Goal: Complete application form

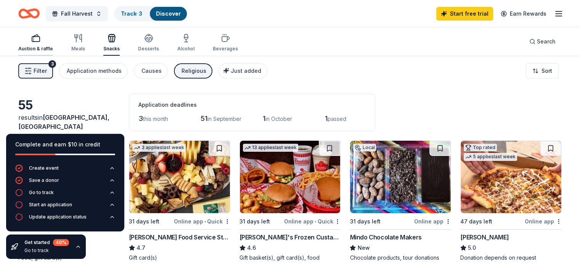
click at [41, 42] on div "Auction & raffle" at bounding box center [35, 43] width 35 height 18
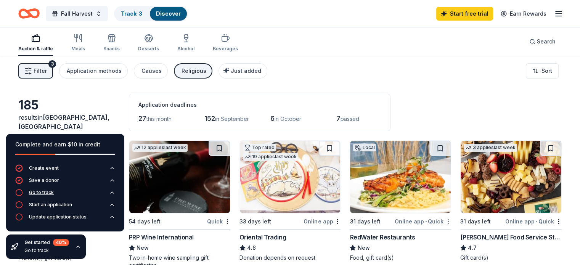
click at [46, 193] on div "Go to track" at bounding box center [41, 193] width 25 height 6
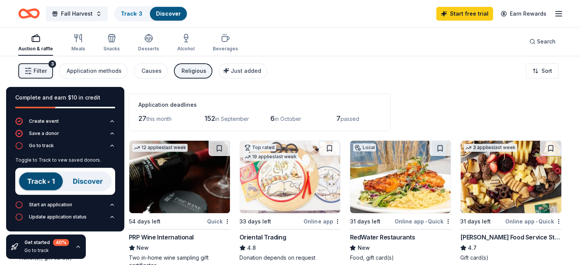
click at [43, 179] on img at bounding box center [65, 181] width 100 height 27
click at [54, 180] on img at bounding box center [65, 181] width 100 height 27
click at [49, 184] on img at bounding box center [65, 181] width 100 height 27
click at [20, 204] on icon "button" at bounding box center [19, 205] width 8 height 8
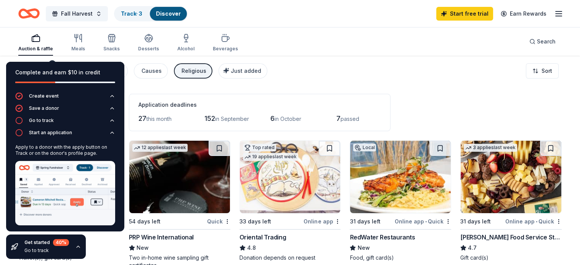
scroll to position [14, 0]
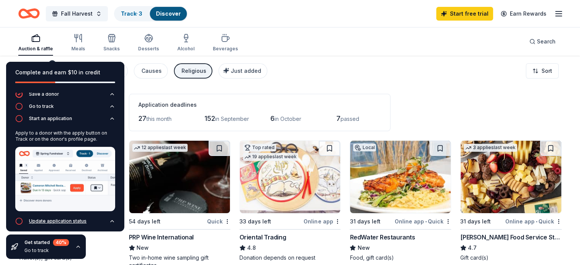
click at [49, 218] on div "Update application status" at bounding box center [58, 221] width 58 height 6
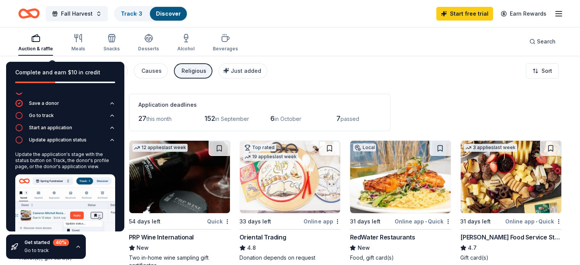
scroll to position [0, 0]
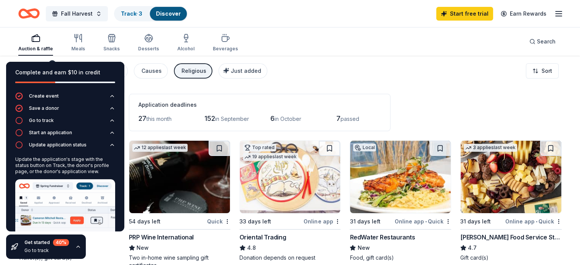
click at [60, 66] on div "Complete and earn $10 in credit" at bounding box center [65, 77] width 118 height 31
click at [75, 248] on icon "button" at bounding box center [78, 247] width 6 height 6
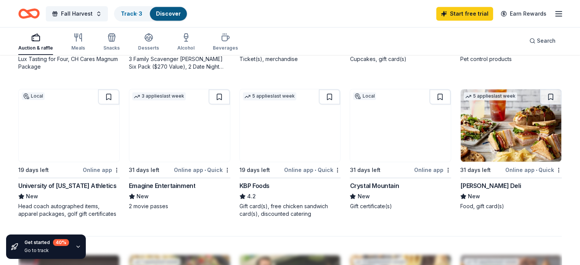
scroll to position [483, 0]
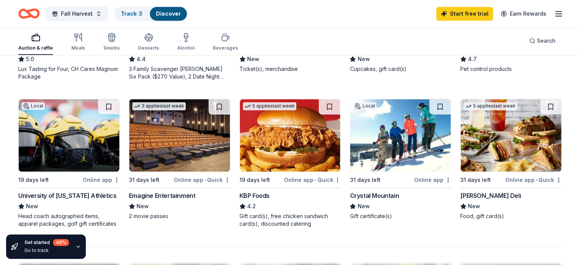
click at [60, 139] on img at bounding box center [69, 135] width 101 height 72
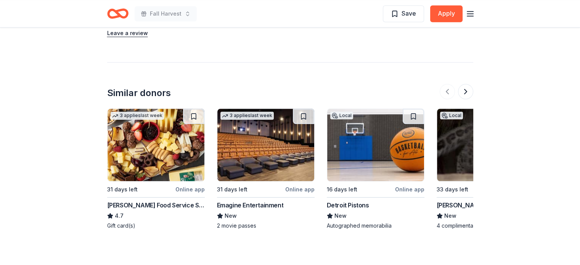
scroll to position [789, 0]
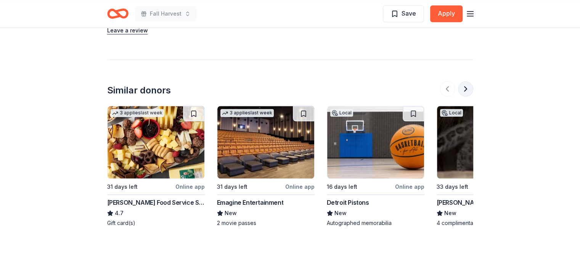
click at [467, 81] on button at bounding box center [465, 88] width 15 height 15
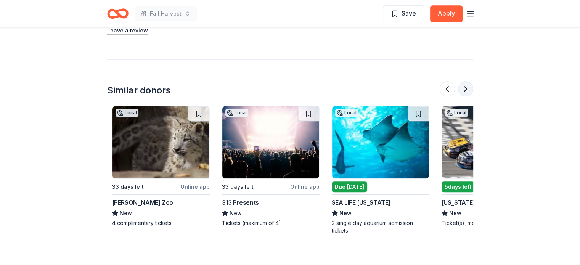
scroll to position [0, 330]
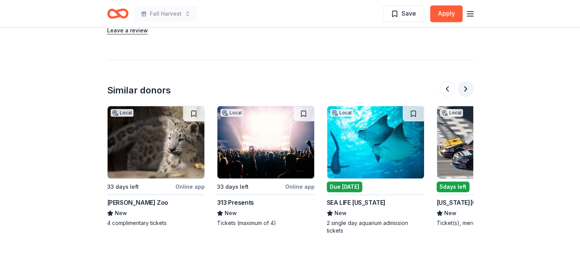
click at [467, 81] on button at bounding box center [465, 88] width 15 height 15
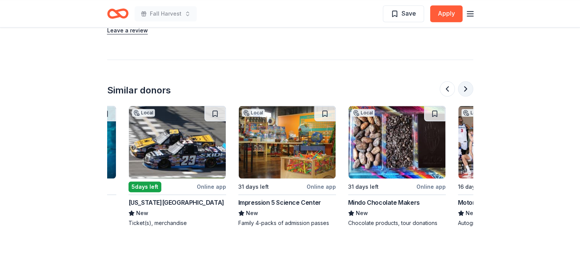
scroll to position [0, 659]
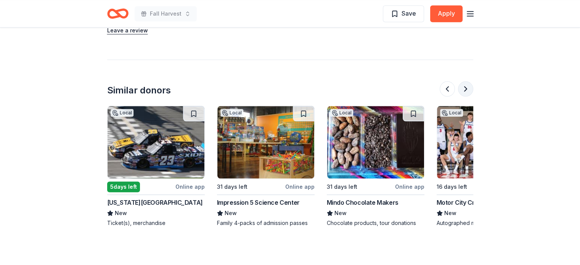
click at [467, 81] on button at bounding box center [465, 88] width 15 height 15
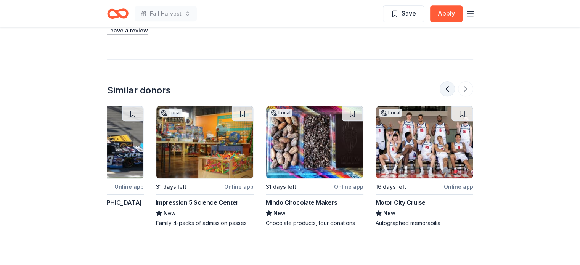
click at [448, 82] on button at bounding box center [447, 88] width 15 height 15
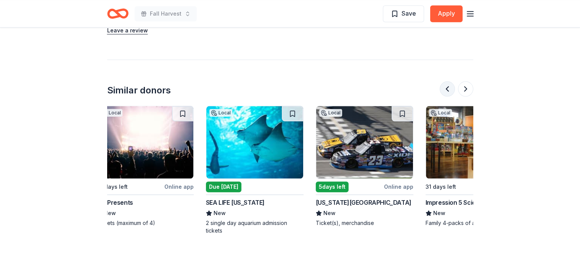
scroll to position [0, 440]
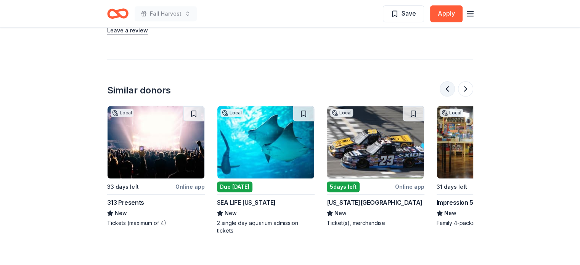
click at [448, 82] on button at bounding box center [447, 88] width 15 height 15
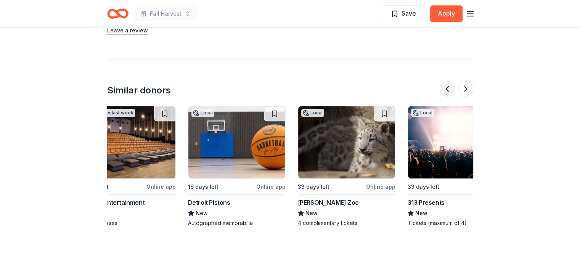
scroll to position [0, 110]
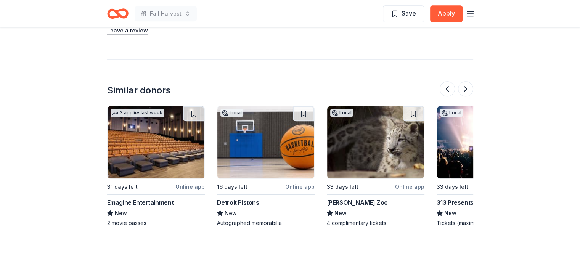
click at [161, 198] on div "Emagine Entertainment" at bounding box center [140, 202] width 67 height 9
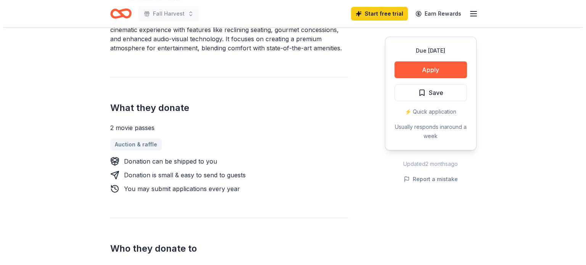
scroll to position [265, 0]
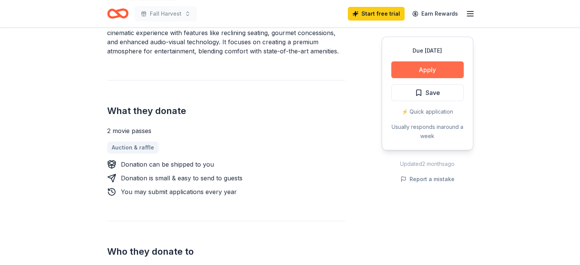
click at [450, 68] on button "Apply" at bounding box center [427, 69] width 72 height 17
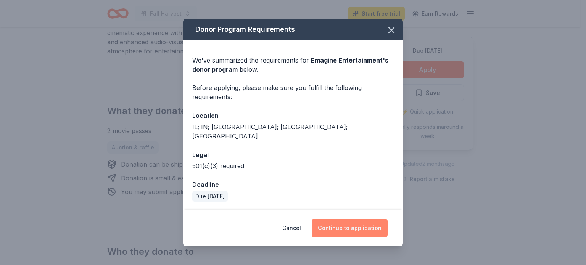
click at [377, 222] on button "Continue to application" at bounding box center [350, 228] width 76 height 18
